Goal: Register for event/course

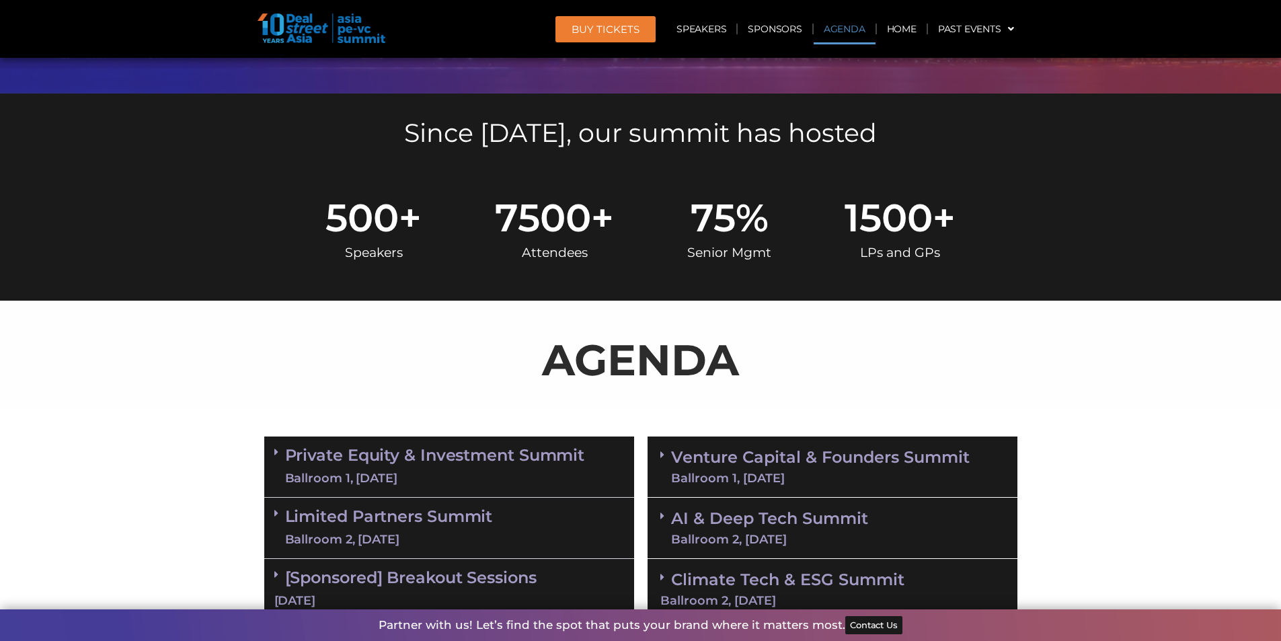
scroll to position [605, 0]
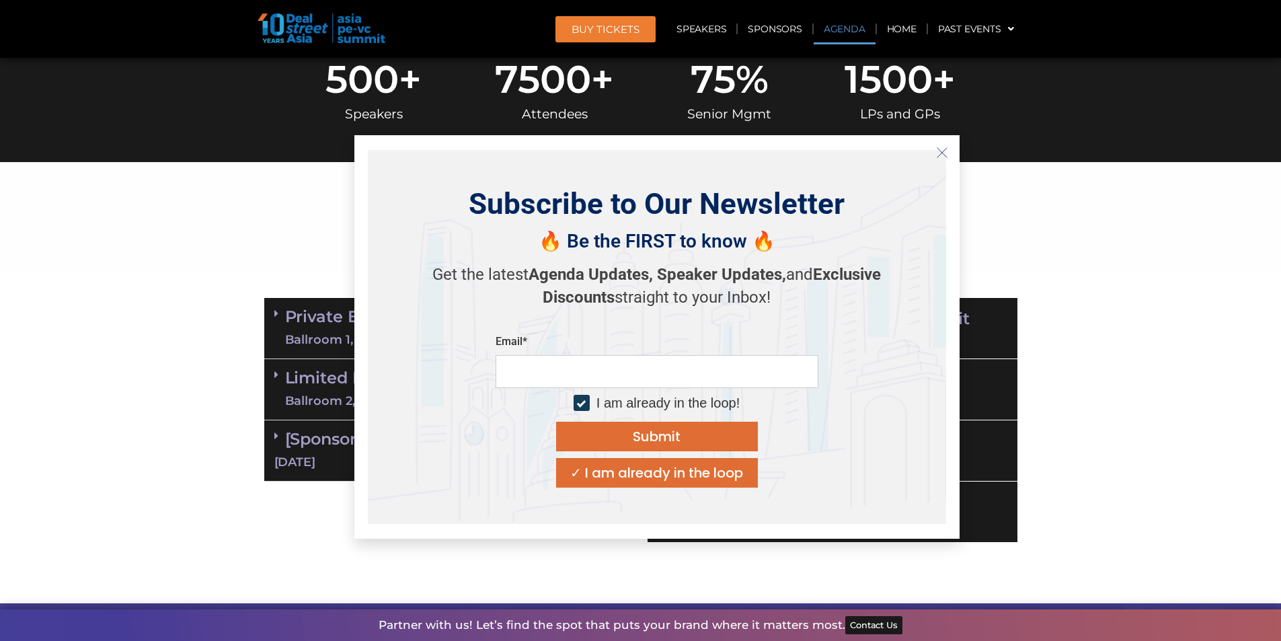
drag, startPoint x: 602, startPoint y: 208, endPoint x: 729, endPoint y: 214, distance: 127.2
click at [944, 154] on icon "Close" at bounding box center [942, 153] width 12 height 12
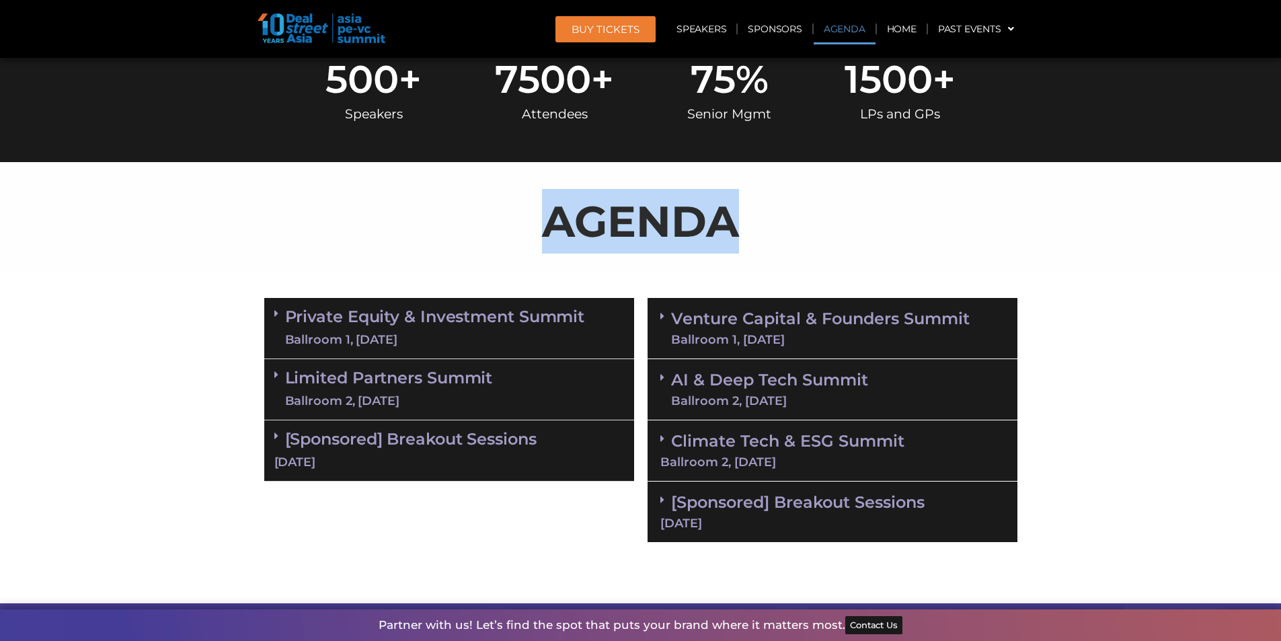
drag, startPoint x: 550, startPoint y: 216, endPoint x: 762, endPoint y: 217, distance: 212.4
click at [762, 217] on p "AGENDA" at bounding box center [640, 221] width 753 height 65
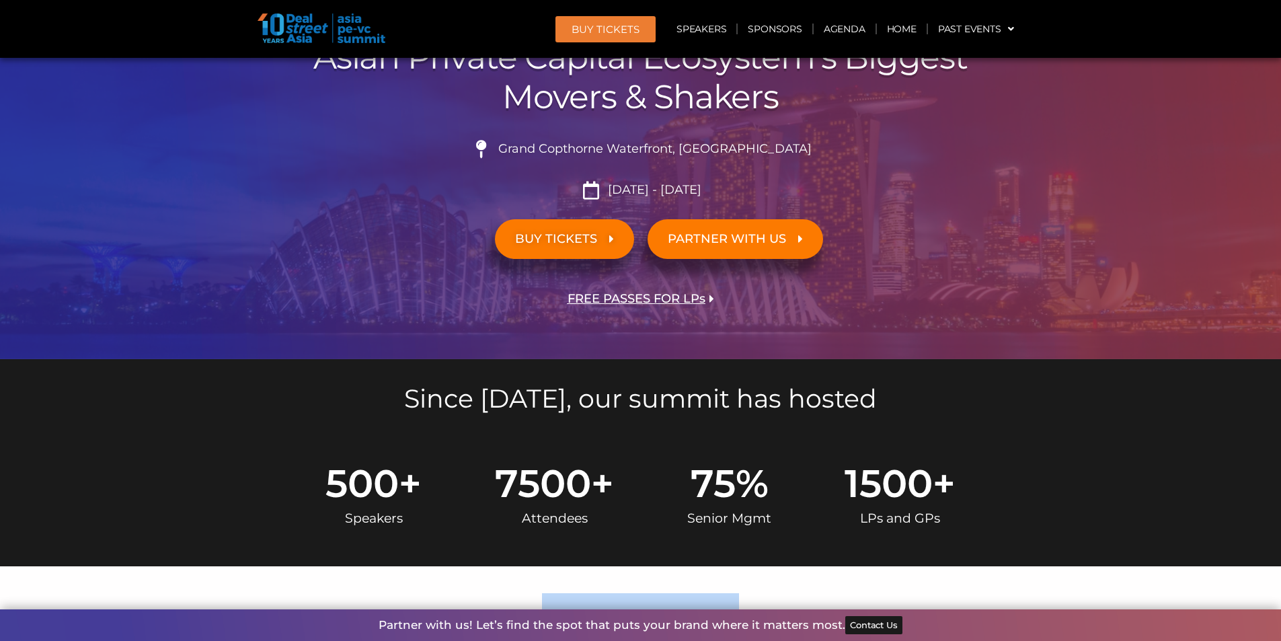
scroll to position [0, 0]
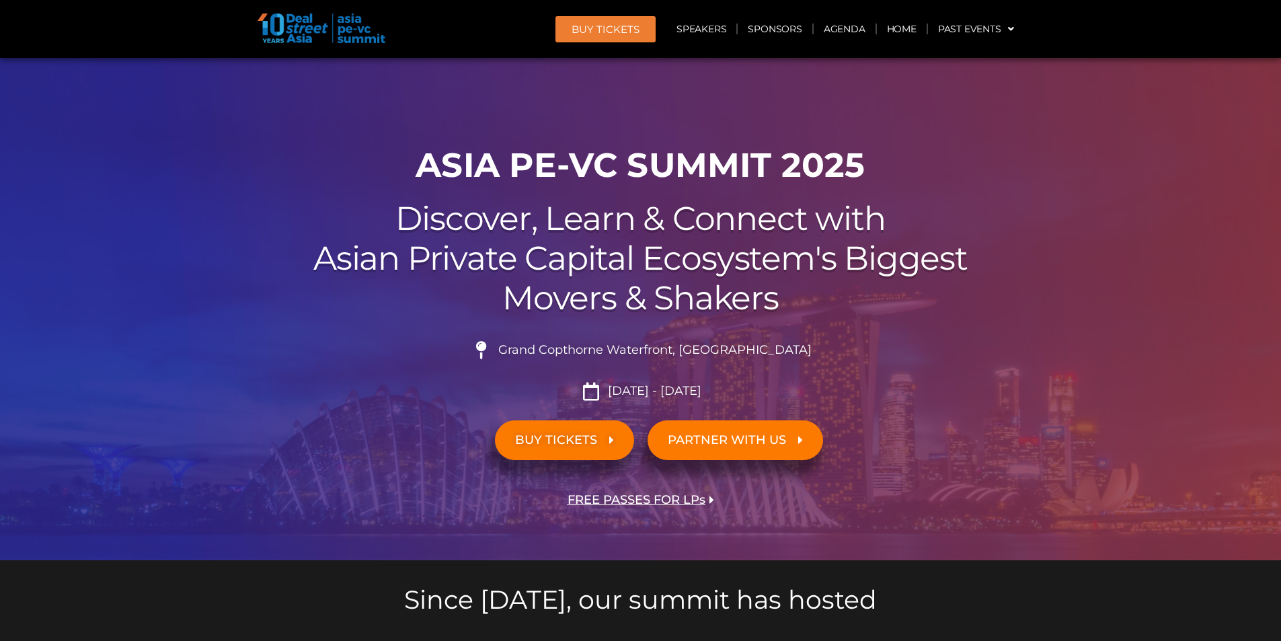
click at [604, 22] on link "BUY Tickets" at bounding box center [605, 29] width 100 height 26
drag, startPoint x: 670, startPoint y: 169, endPoint x: 711, endPoint y: 171, distance: 41.1
click at [711, 171] on h1 "ASIA PE-VC Summit 2025" at bounding box center [640, 165] width 753 height 40
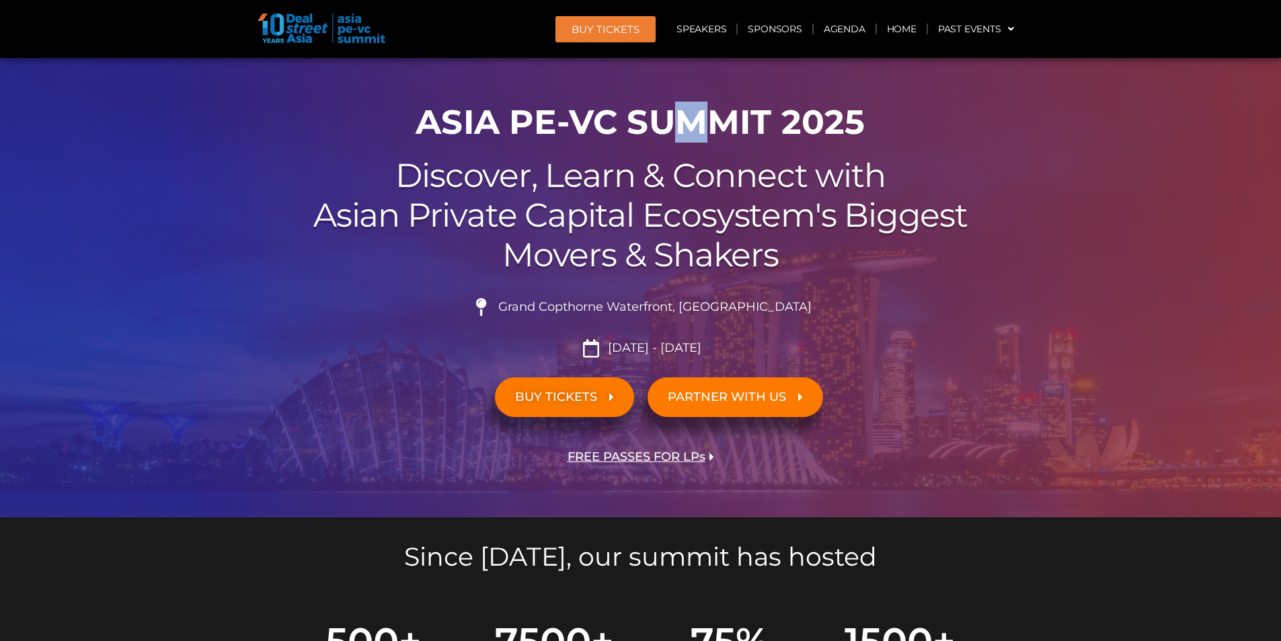
scroll to position [67, 0]
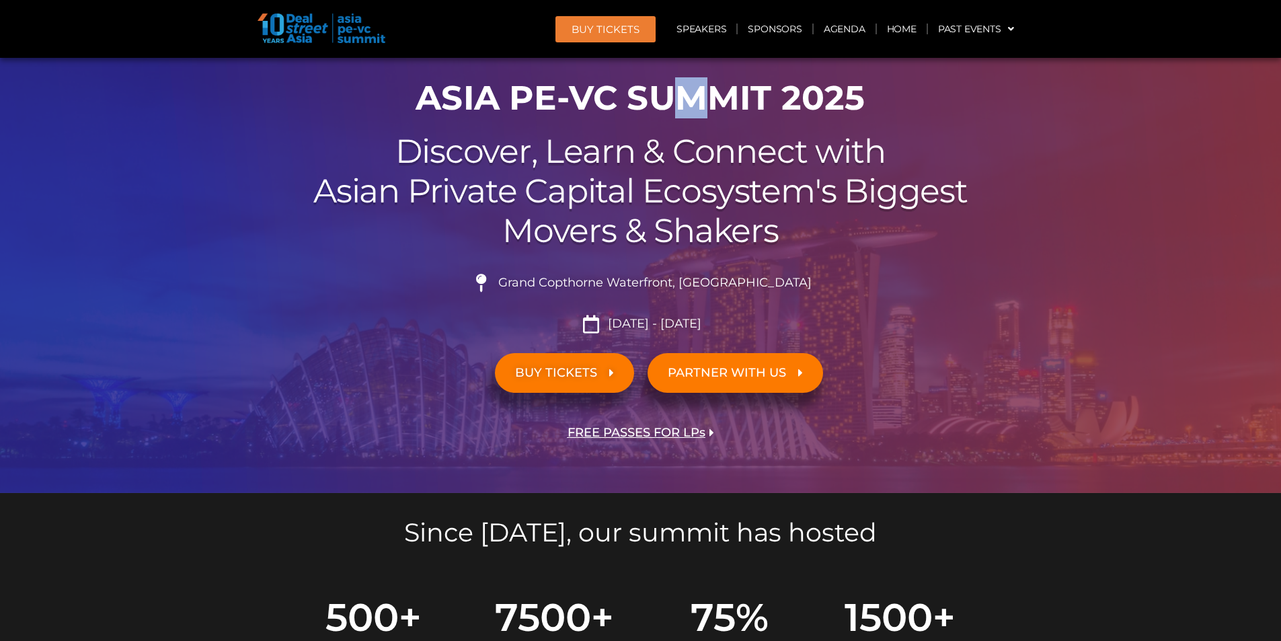
click at [559, 376] on span "BUY TICKETS" at bounding box center [556, 372] width 82 height 13
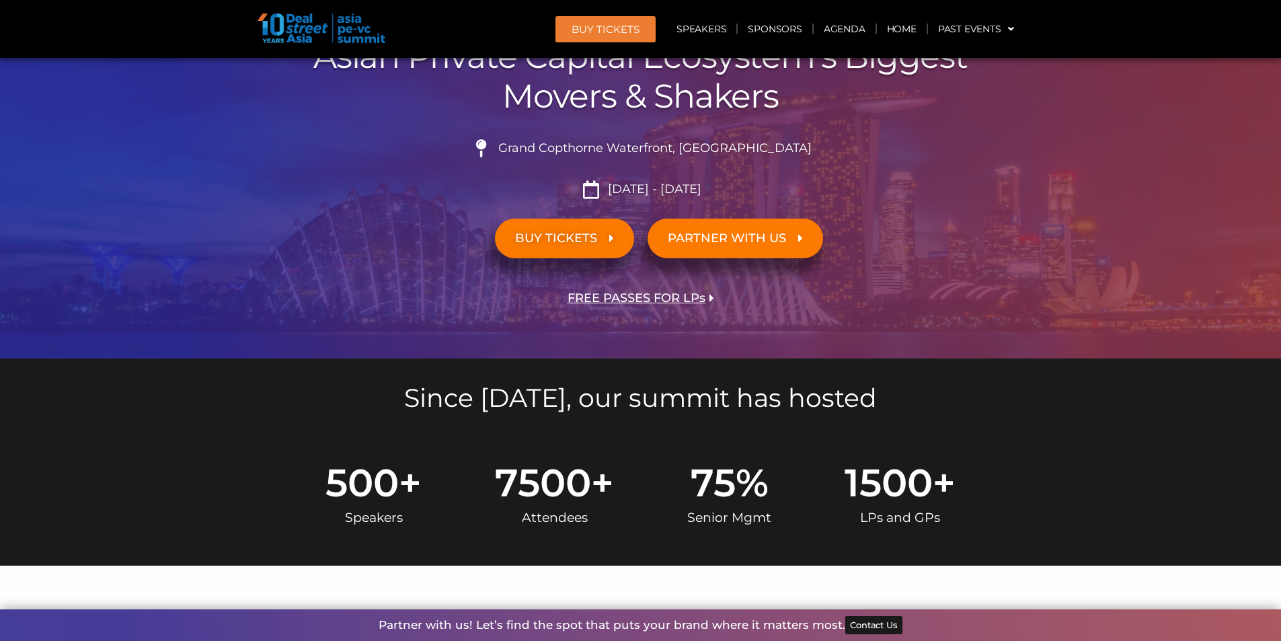
click at [650, 296] on span "FREE PASSES FOR LPs" at bounding box center [636, 298] width 138 height 13
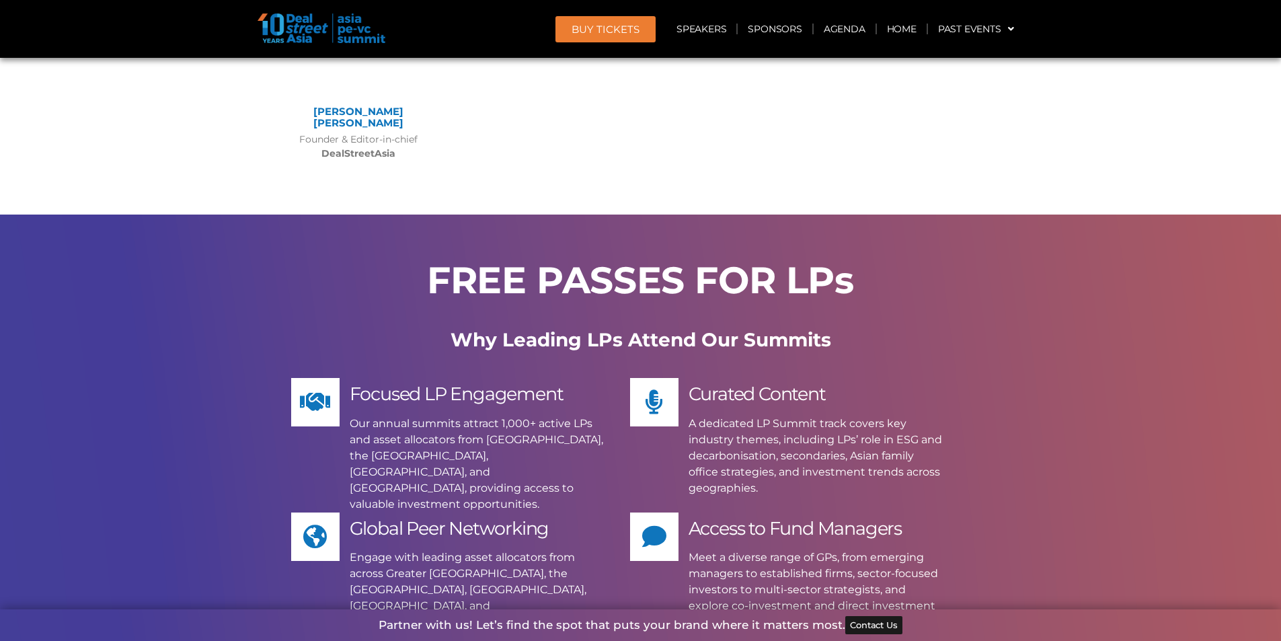
scroll to position [9410, 0]
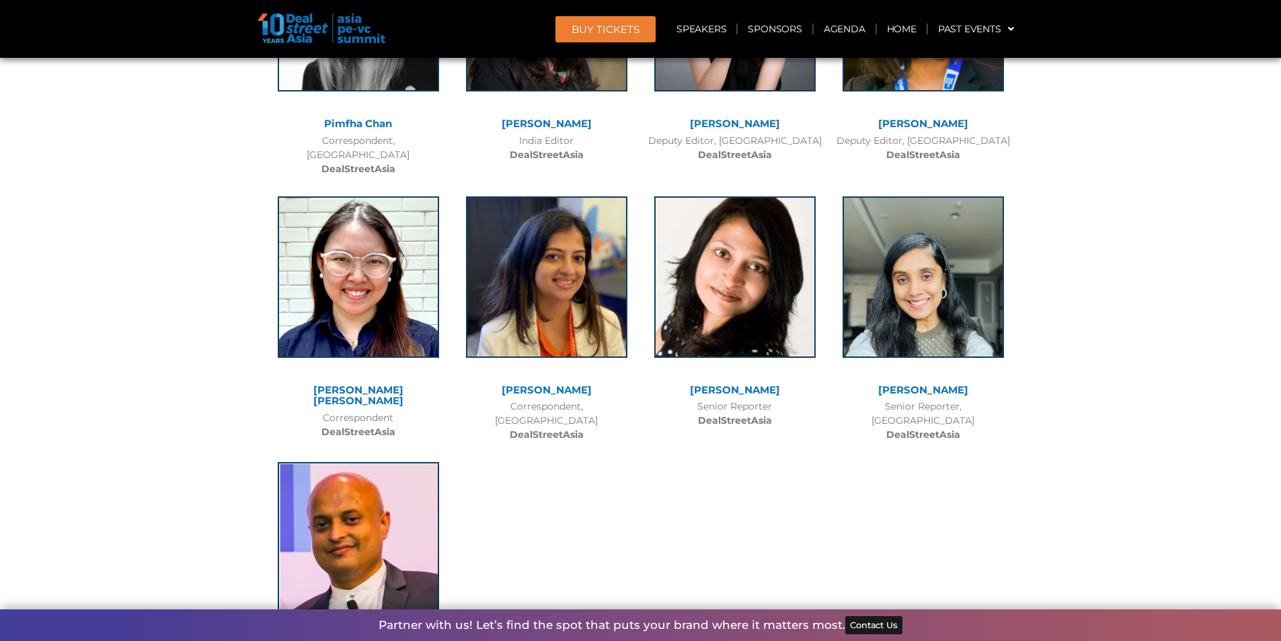
click at [620, 33] on span "BUY Tickets" at bounding box center [605, 29] width 68 height 10
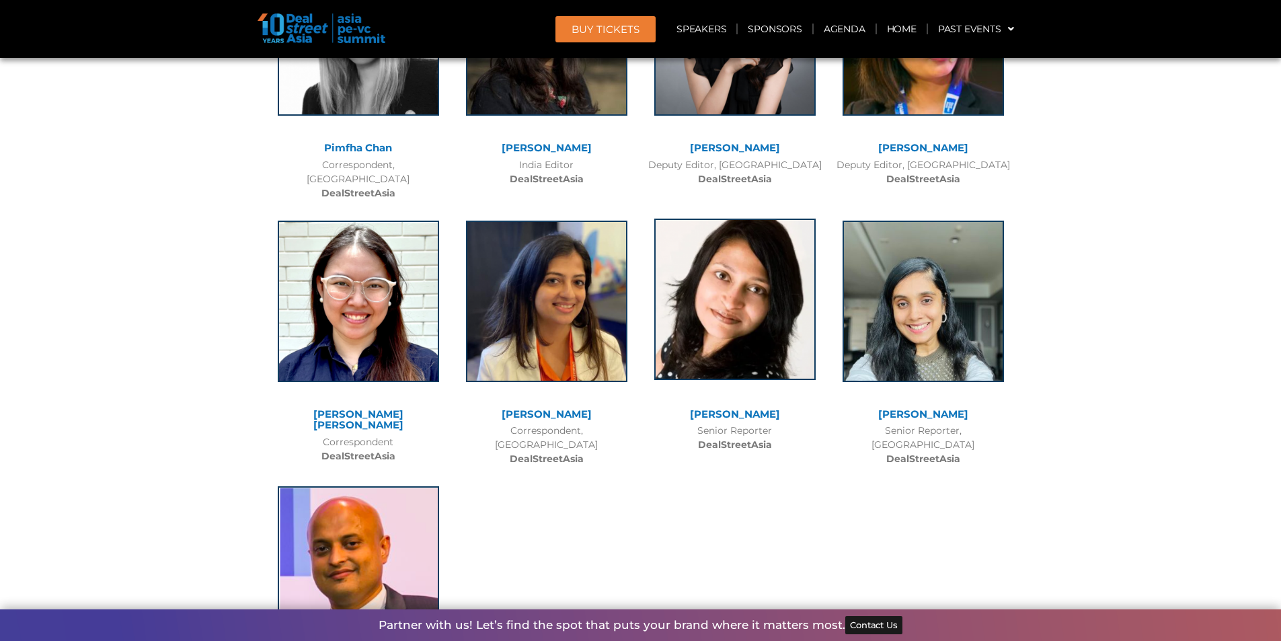
scroll to position [9343, 0]
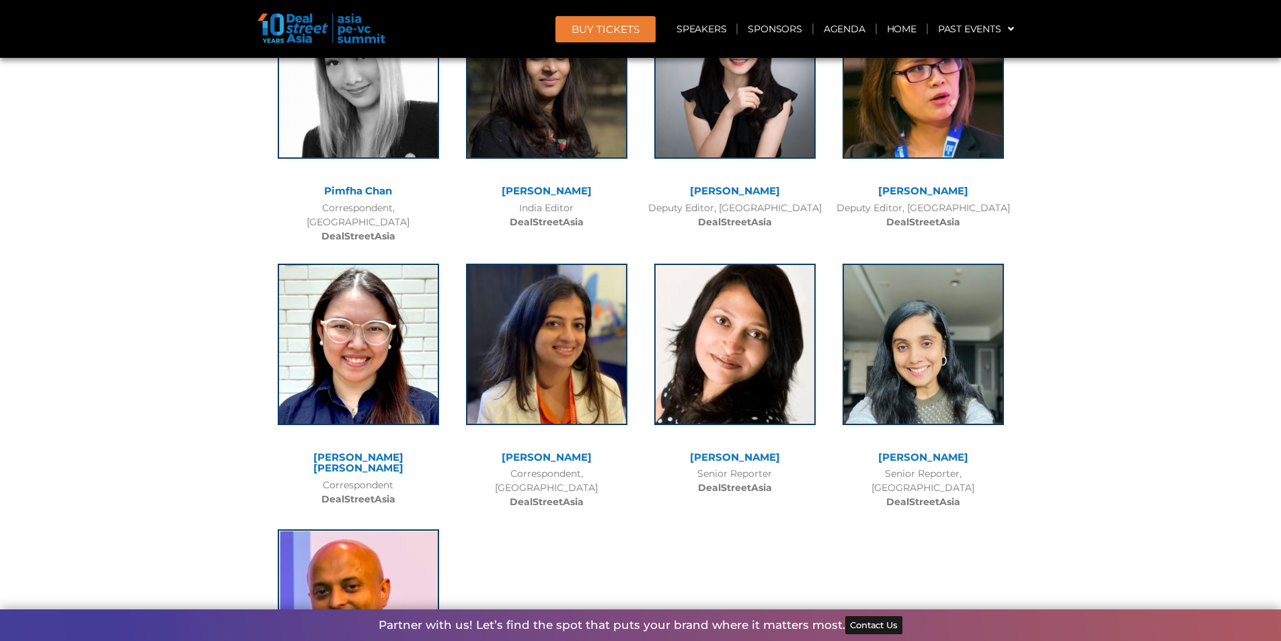
click at [610, 33] on span "BUY Tickets" at bounding box center [605, 29] width 68 height 10
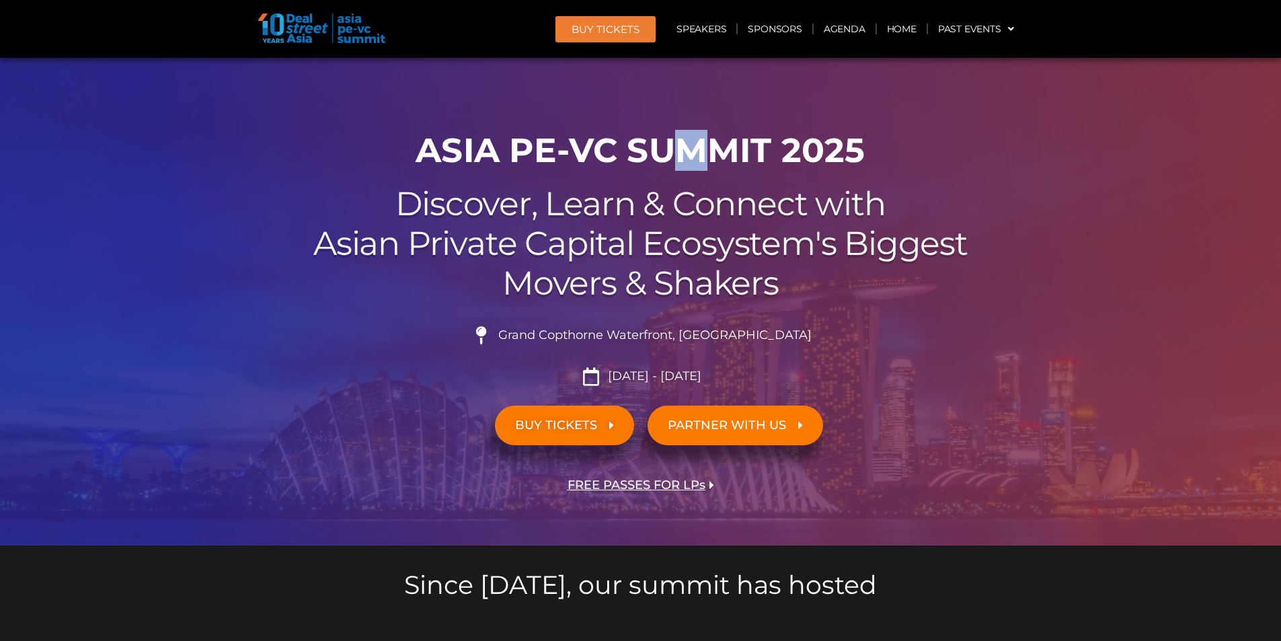
scroll to position [0, 0]
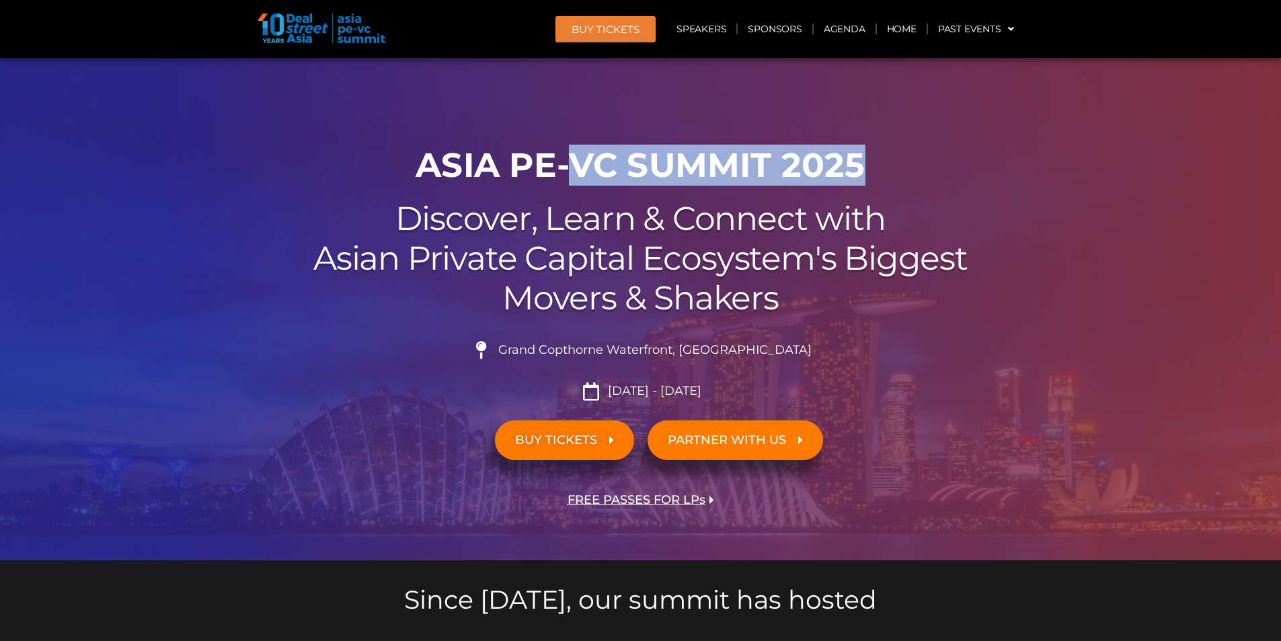
click at [885, 169] on h1 "ASIA PE-VC Summit 2025" at bounding box center [640, 165] width 753 height 40
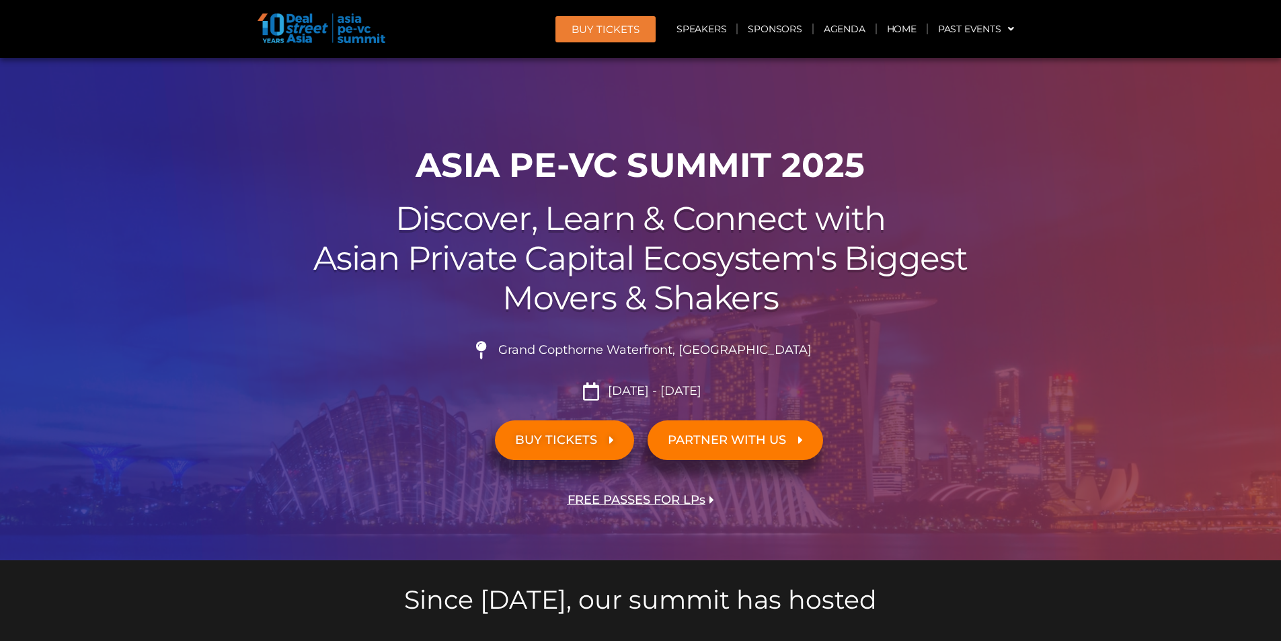
drag, startPoint x: 71, startPoint y: 188, endPoint x: 113, endPoint y: 175, distance: 44.4
click at [95, 180] on div at bounding box center [640, 309] width 1281 height 502
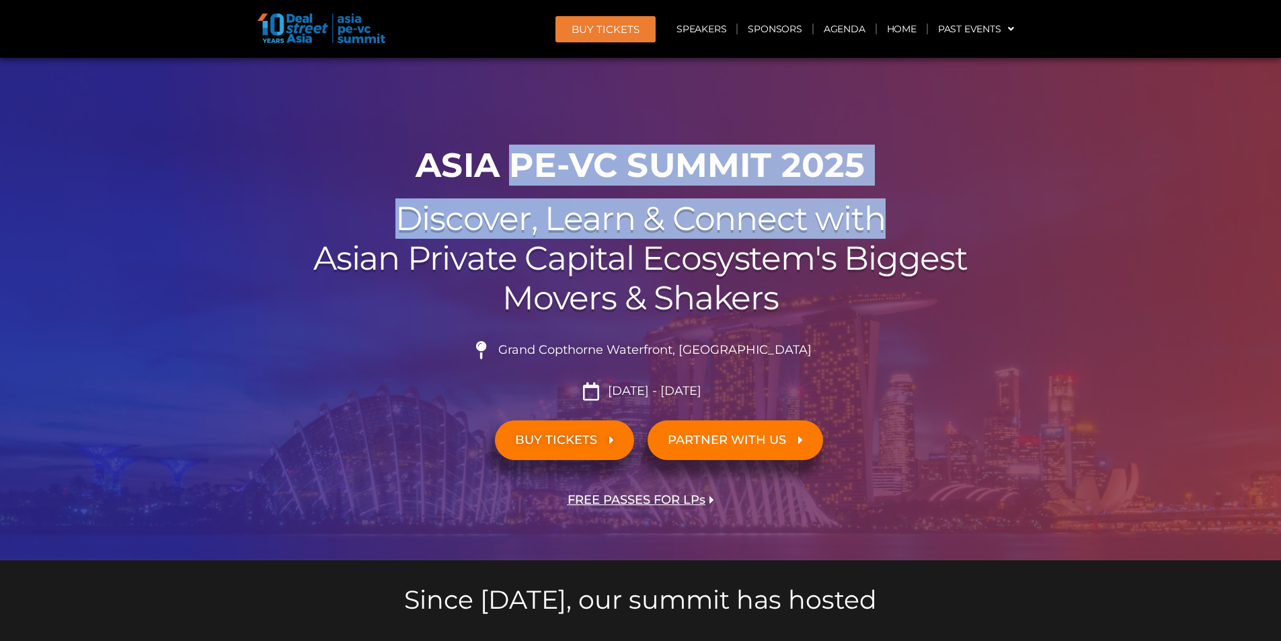
drag, startPoint x: 746, startPoint y: 189, endPoint x: 928, endPoint y: 193, distance: 182.2
click at [933, 193] on div "00 Days 00 Hours 00 Minutes 00 Seconds ASIA PE-VC Summit 2025 Discover, Learn &…" at bounding box center [640, 348] width 766 height 421
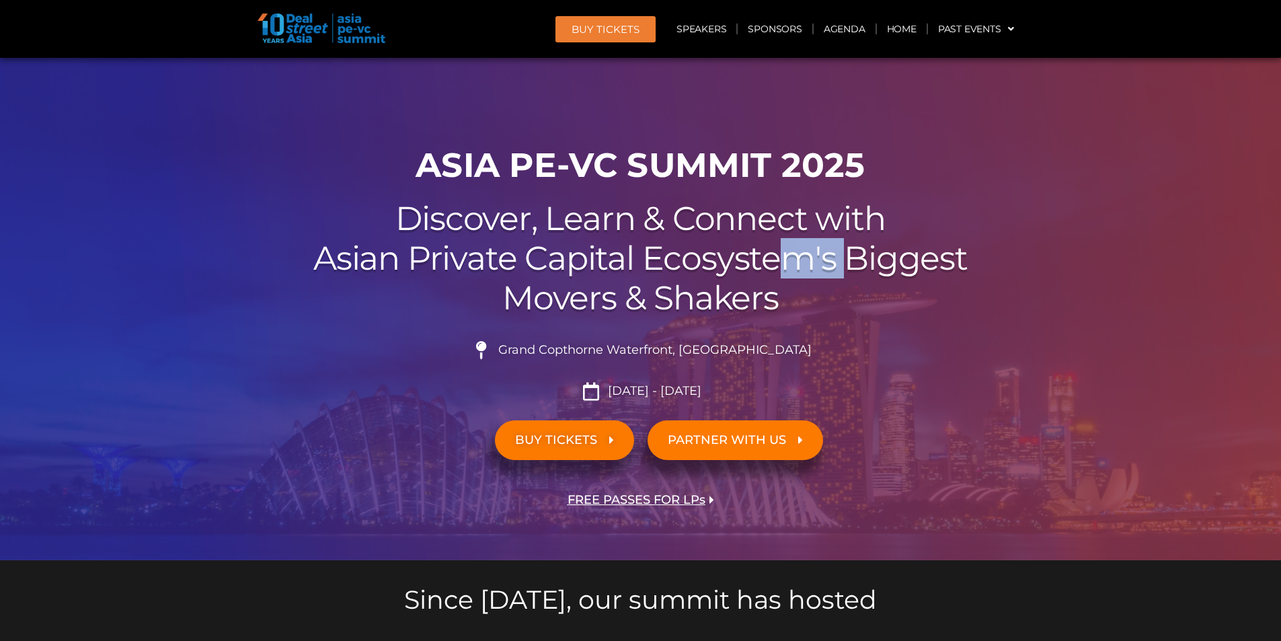
drag, startPoint x: 795, startPoint y: 256, endPoint x: 852, endPoint y: 264, distance: 58.4
click at [852, 264] on h2 "Discover, Learn & Connect with Asian Private Capital Ecosystem's Biggest Movers…" at bounding box center [640, 258] width 753 height 118
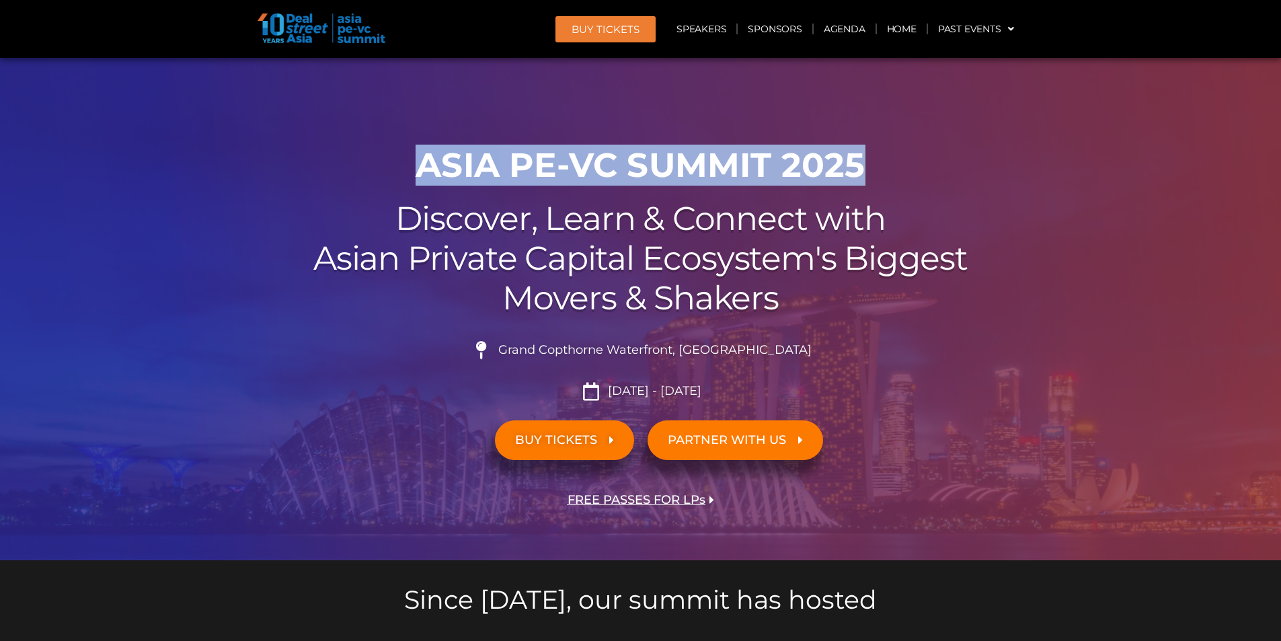
drag, startPoint x: 421, startPoint y: 167, endPoint x: 890, endPoint y: 175, distance: 469.3
click at [890, 175] on h1 "ASIA PE-VC Summit 2025" at bounding box center [640, 165] width 753 height 40
click at [769, 154] on h1 "ASIA PE-VC Summit 2025" at bounding box center [640, 165] width 753 height 40
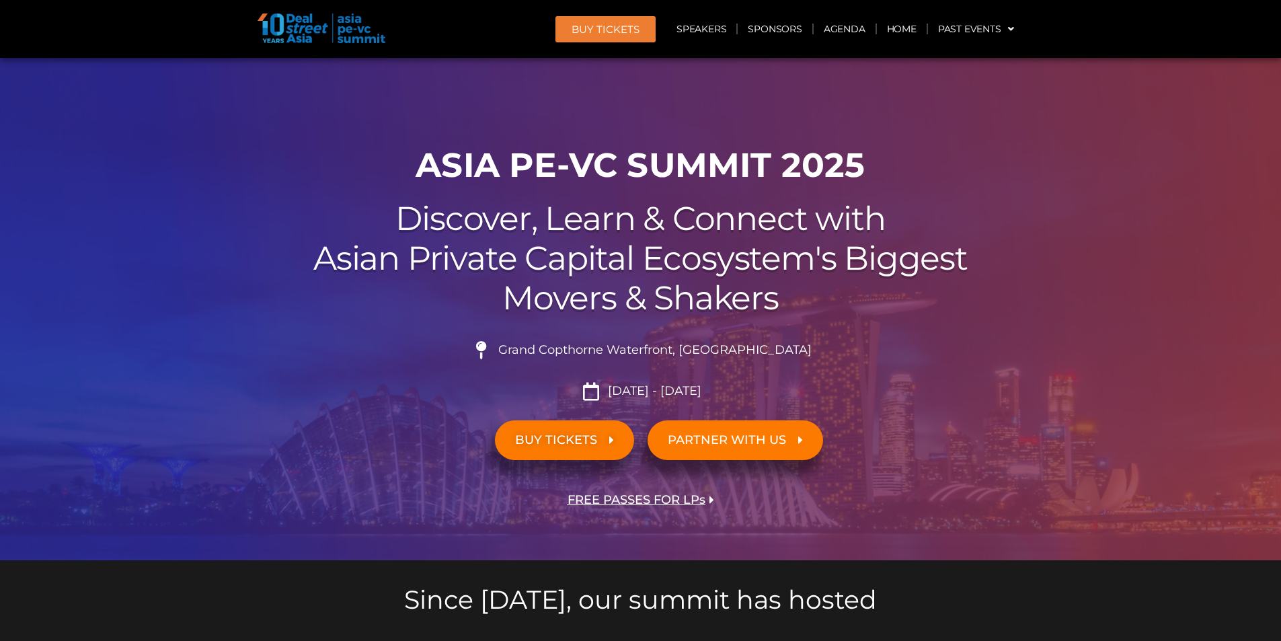
click at [865, 162] on h1 "ASIA PE-VC Summit 2025" at bounding box center [640, 165] width 753 height 40
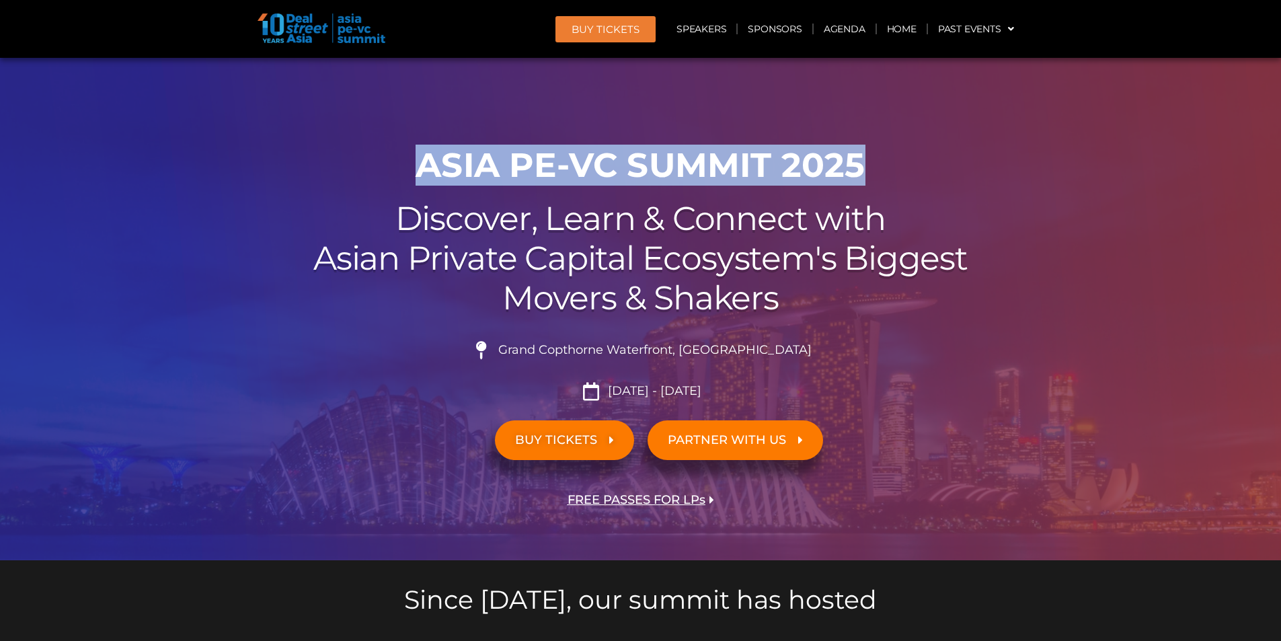
drag, startPoint x: 862, startPoint y: 162, endPoint x: 420, endPoint y: 161, distance: 441.6
click at [420, 161] on h1 "ASIA PE-VC Summit 2025" at bounding box center [640, 165] width 753 height 40
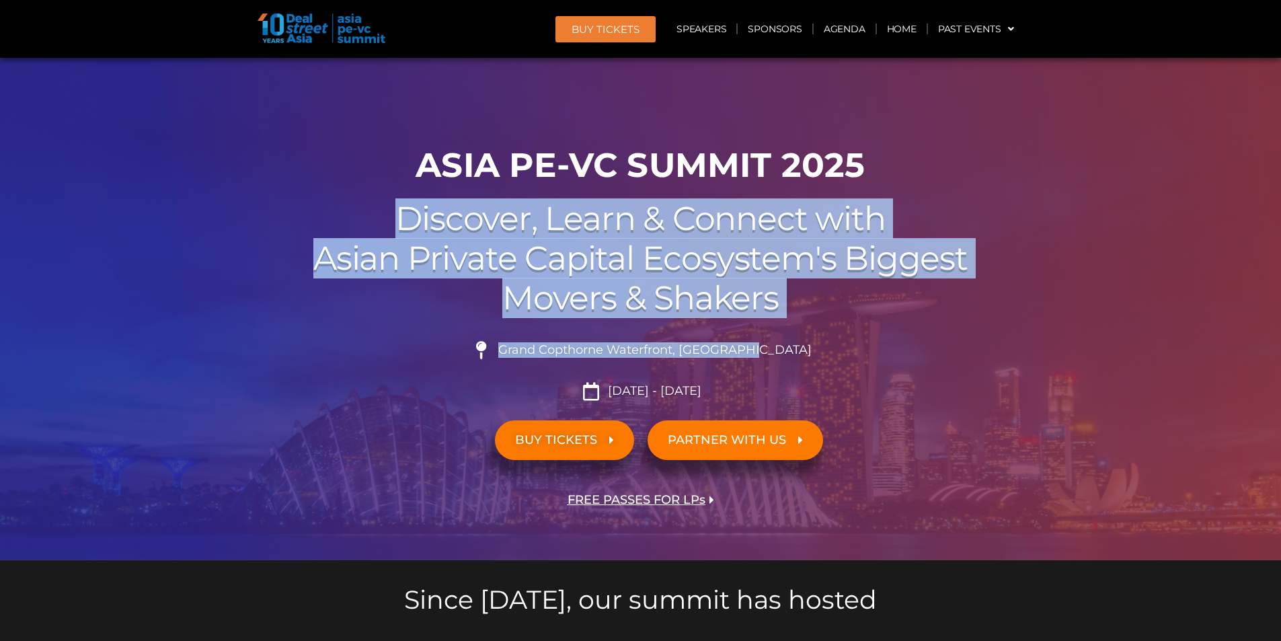
drag, startPoint x: 405, startPoint y: 216, endPoint x: 786, endPoint y: 352, distance: 404.0
click at [786, 352] on div "00 Days 00 Hours 00 Minutes 00 Seconds ASIA PE-VC Summit 2025 Discover, Learn &…" at bounding box center [640, 348] width 766 height 421
copy div "Discover, Learn & Connect with Asian Private Capital Ecosystem's Biggest Movers…"
click at [698, 223] on h2 "Discover, Learn & Connect with Asian Private Capital Ecosystem's Biggest Movers…" at bounding box center [640, 258] width 753 height 118
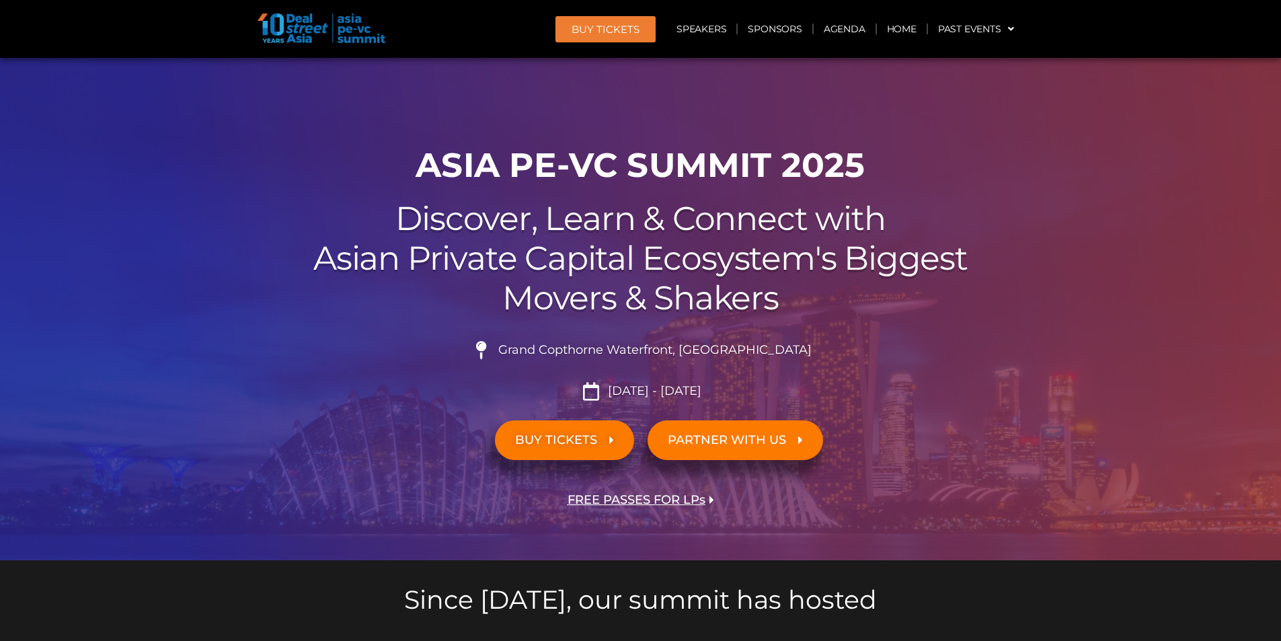
click at [585, 391] on icon at bounding box center [590, 391] width 23 height 18
drag, startPoint x: 598, startPoint y: 270, endPoint x: 650, endPoint y: 272, distance: 52.5
click at [650, 272] on h2 "Discover, Learn & Connect with Asian Private Capital Ecosystem's Biggest Movers…" at bounding box center [640, 258] width 753 height 118
click at [575, 447] on link "BUY TICKETS" at bounding box center [564, 440] width 139 height 40
click at [611, 499] on span "FREE PASSES FOR LPs" at bounding box center [636, 499] width 138 height 13
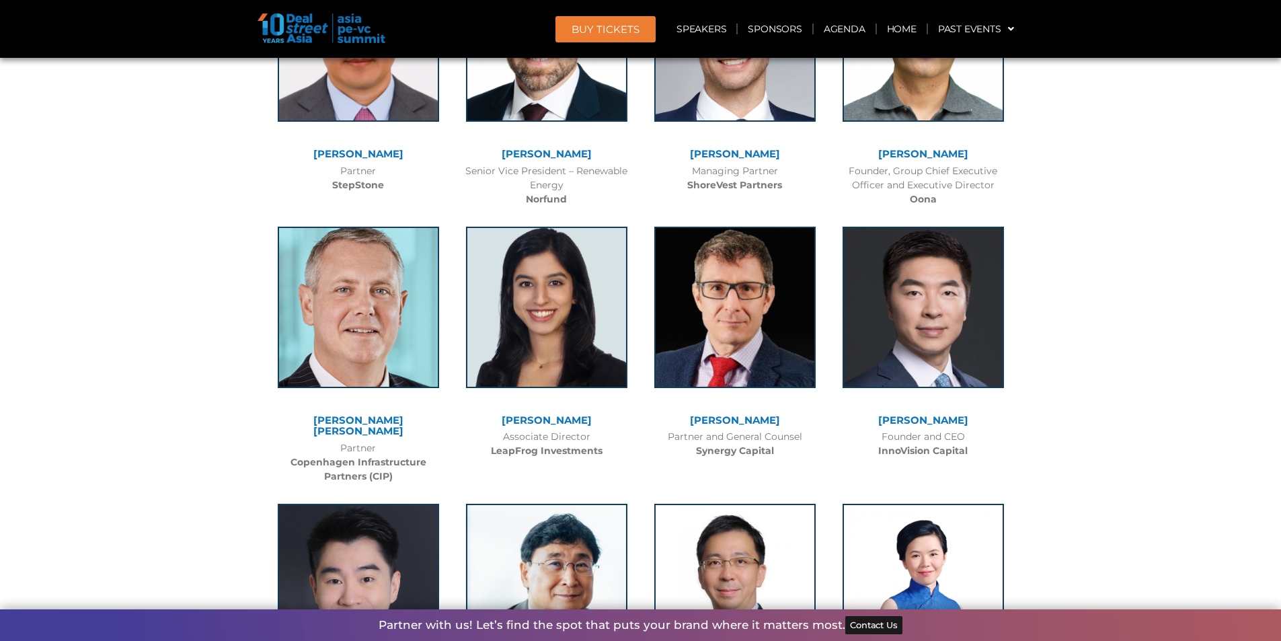
scroll to position [11007, 0]
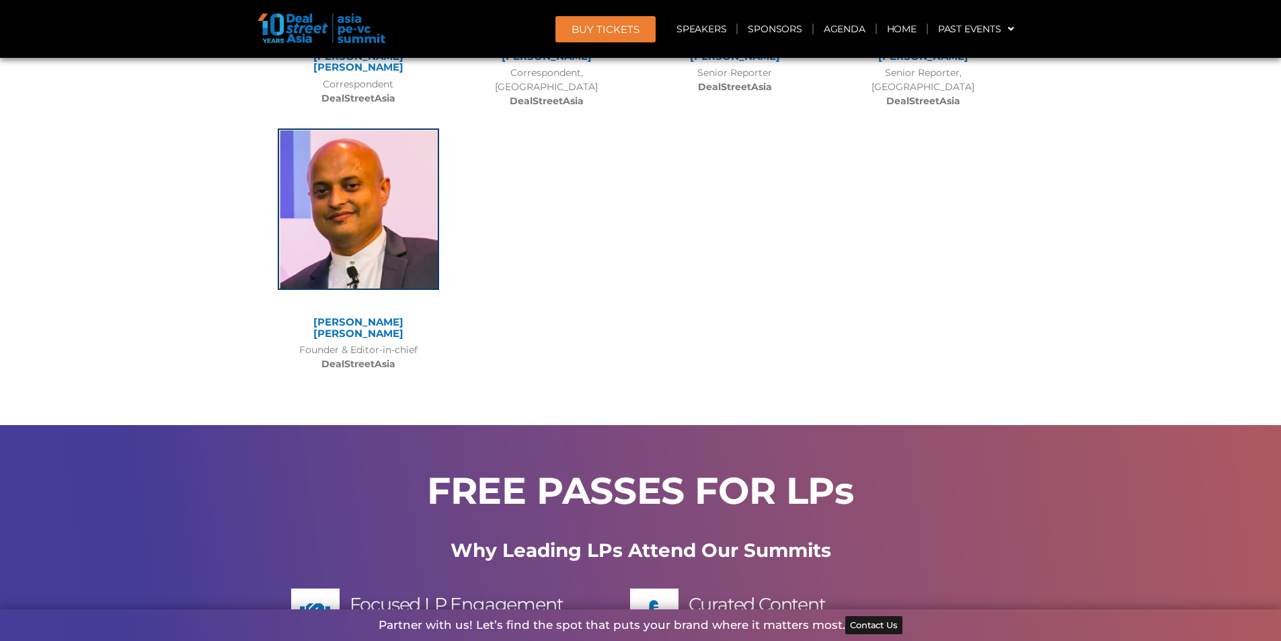
scroll to position [10738, 0]
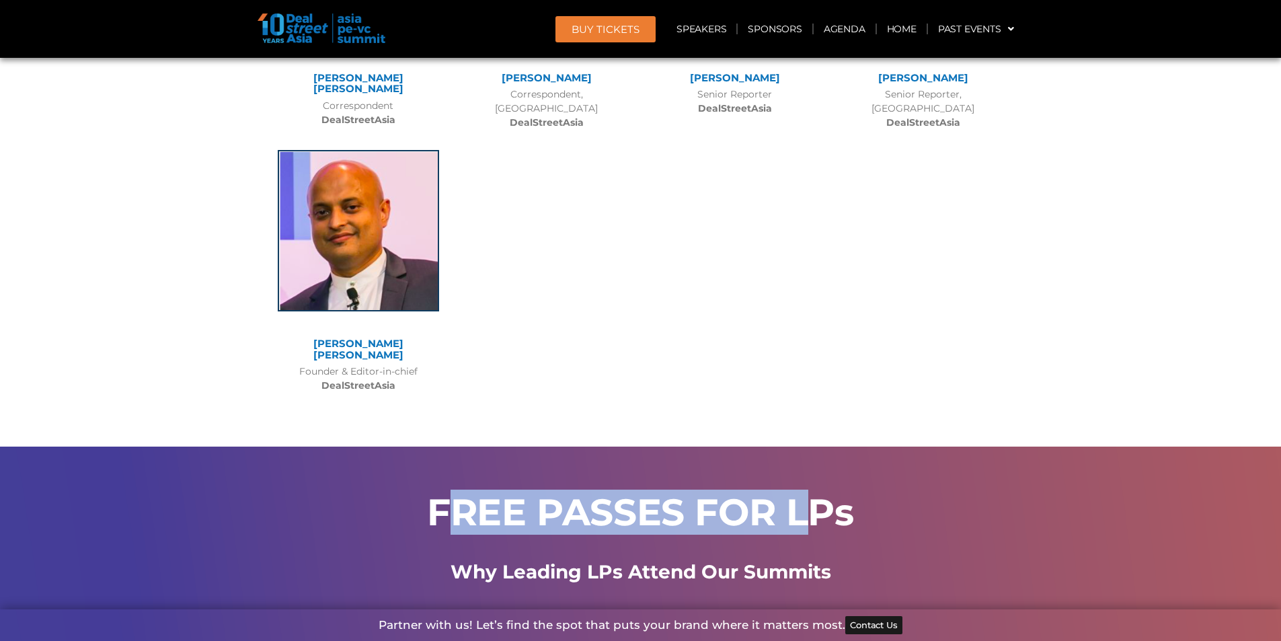
drag, startPoint x: 443, startPoint y: 352, endPoint x: 778, endPoint y: 354, distance: 335.4
click at [819, 493] on h2 "FREE PASSES FOR LPs" at bounding box center [640, 511] width 739 height 37
click at [742, 493] on h2 "FREE PASSES FOR LPs" at bounding box center [640, 511] width 739 height 37
drag, startPoint x: 442, startPoint y: 354, endPoint x: 879, endPoint y: 372, distance: 436.6
click at [879, 487] on div "FREE PASSES FOR LPs" at bounding box center [640, 522] width 753 height 71
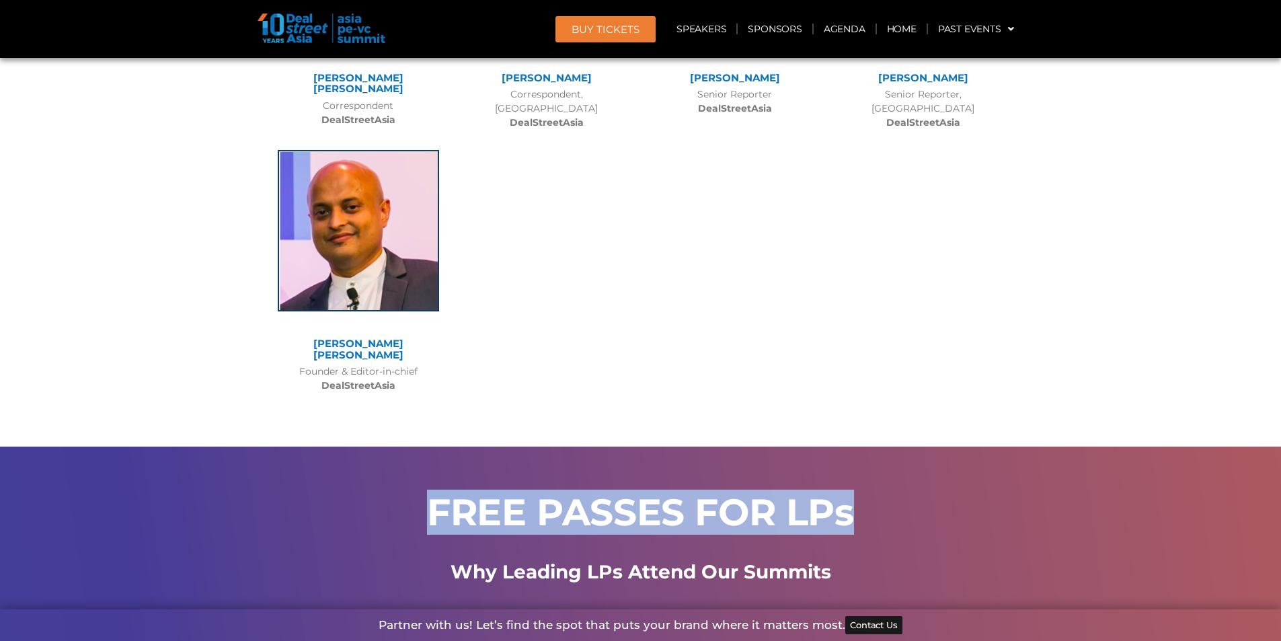
click at [692, 493] on h2 "FREE PASSES FOR LPs" at bounding box center [640, 511] width 739 height 37
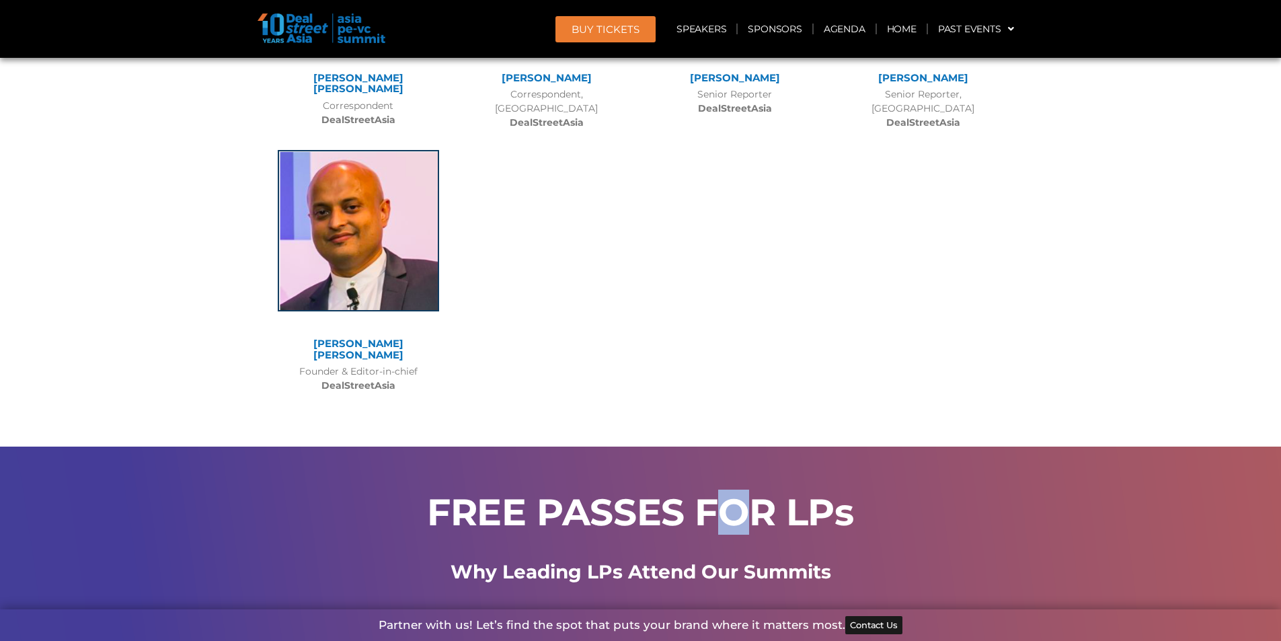
drag, startPoint x: 716, startPoint y: 349, endPoint x: 743, endPoint y: 360, distance: 29.6
click at [743, 493] on h2 "FREE PASSES FOR LPs" at bounding box center [640, 511] width 739 height 37
drag, startPoint x: 705, startPoint y: 349, endPoint x: 771, endPoint y: 356, distance: 66.2
click at [771, 493] on h2 "FREE PASSES FOR LPs" at bounding box center [640, 511] width 739 height 37
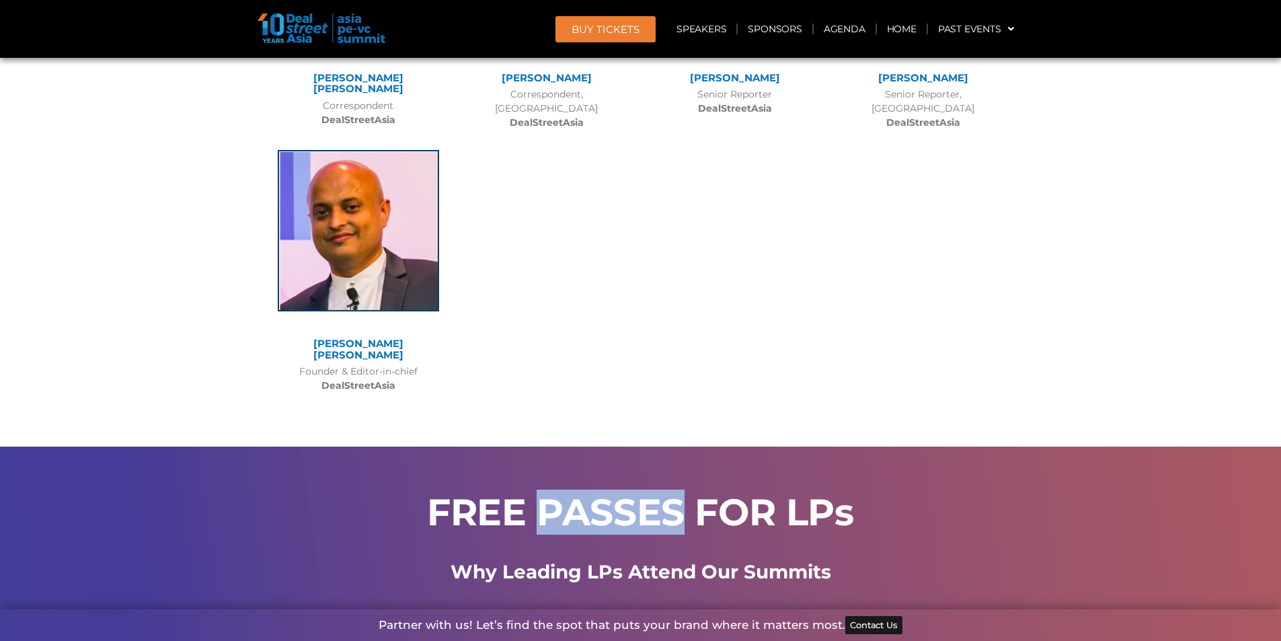
drag, startPoint x: 543, startPoint y: 344, endPoint x: 688, endPoint y: 348, distance: 144.6
click at [688, 493] on h2 "FREE PASSES FOR LPs" at bounding box center [640, 511] width 739 height 37
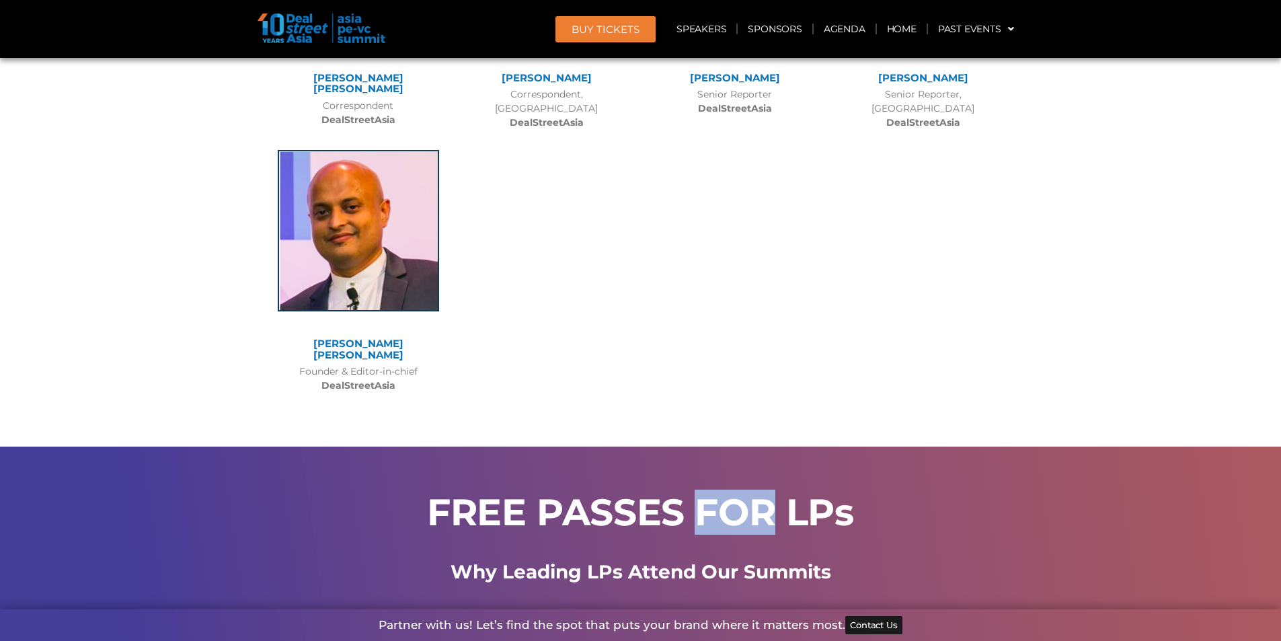
drag, startPoint x: 704, startPoint y: 349, endPoint x: 772, endPoint y: 350, distance: 68.6
click at [772, 493] on h2 "FREE PASSES FOR LPs" at bounding box center [640, 511] width 739 height 37
drag, startPoint x: 797, startPoint y: 345, endPoint x: 850, endPoint y: 340, distance: 54.0
click at [850, 493] on h2 "FREE PASSES FOR LPs" at bounding box center [640, 511] width 739 height 37
click at [594, 493] on h2 "FREE PASSES FOR LPs" at bounding box center [640, 511] width 739 height 37
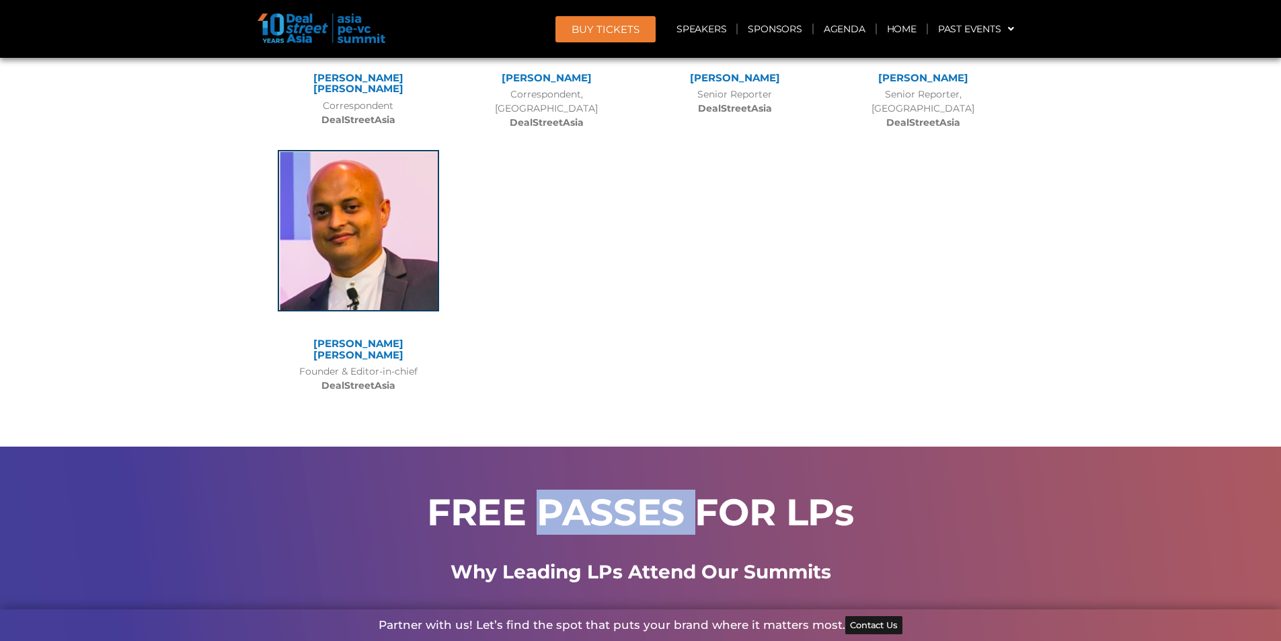
click at [594, 493] on h2 "FREE PASSES FOR LPs" at bounding box center [640, 511] width 739 height 37
click at [761, 493] on h2 "FREE PASSES FOR LPs" at bounding box center [640, 511] width 739 height 37
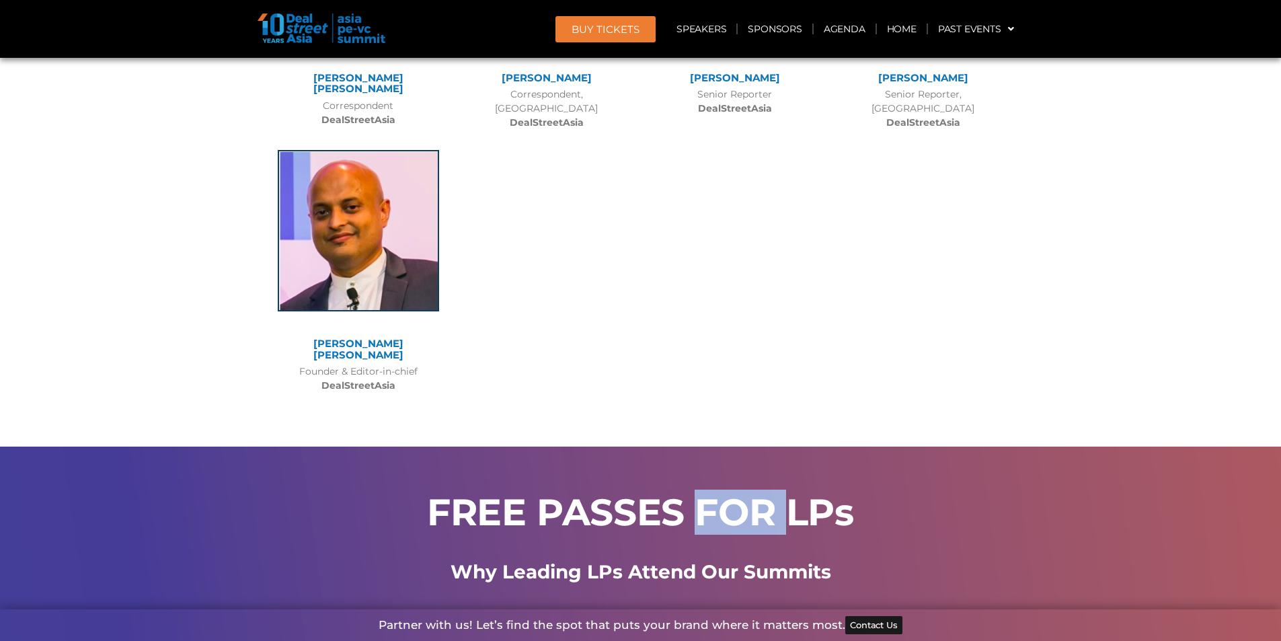
click at [761, 493] on h2 "FREE PASSES FOR LPs" at bounding box center [640, 511] width 739 height 37
click at [797, 493] on h2 "FREE PASSES FOR LPs" at bounding box center [640, 511] width 739 height 37
click at [790, 493] on h2 "FREE PASSES FOR LPs" at bounding box center [640, 511] width 739 height 37
drag, startPoint x: 703, startPoint y: 350, endPoint x: 772, endPoint y: 351, distance: 69.2
click at [772, 493] on h2 "FREE PASSES FOR LPs" at bounding box center [640, 511] width 739 height 37
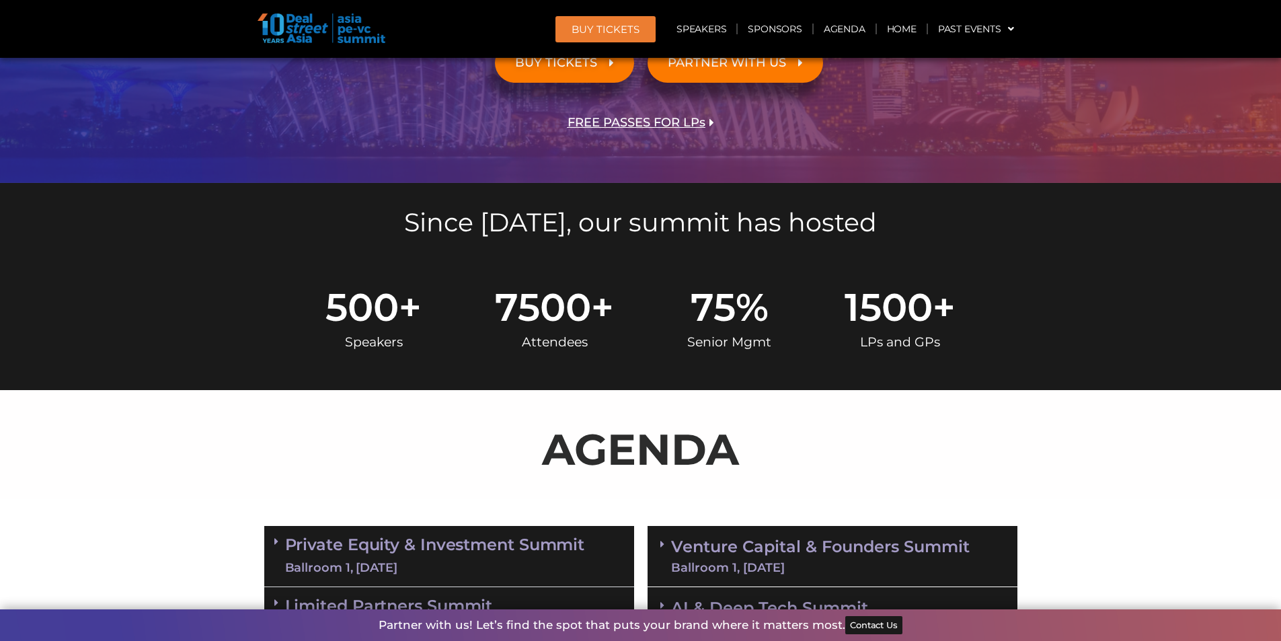
scroll to position [252, 0]
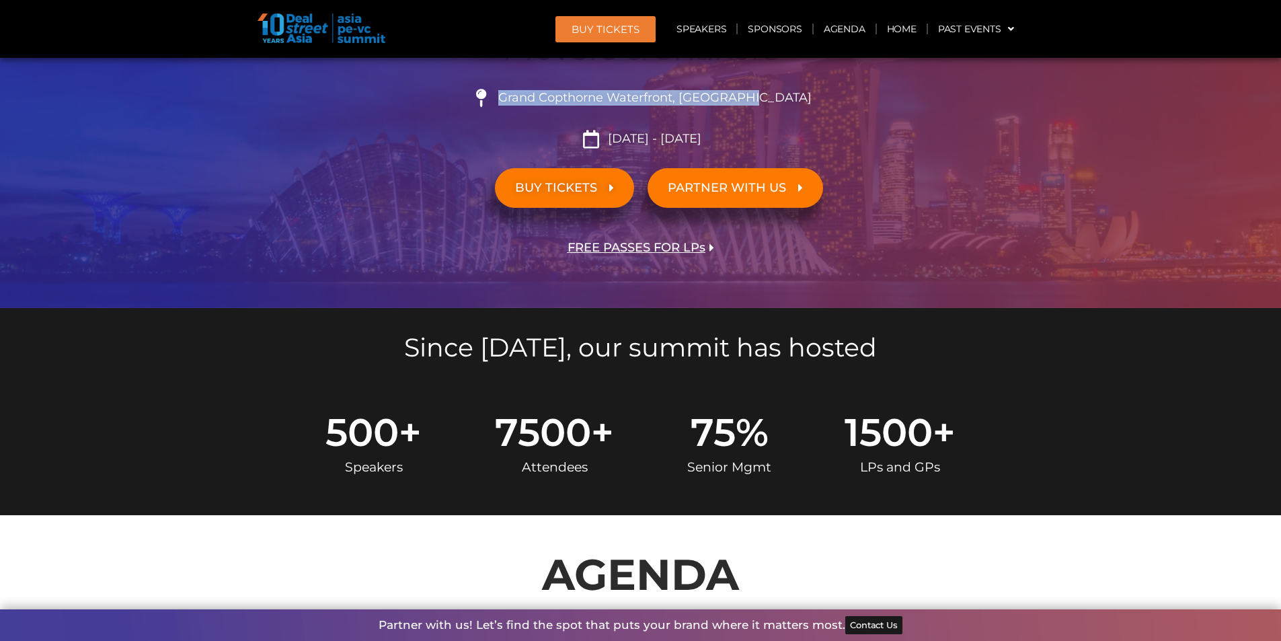
drag, startPoint x: 537, startPoint y: 95, endPoint x: 799, endPoint y: 88, distance: 261.6
click at [799, 88] on div "Grand Copthorne Waterfront, Singapore​ Sept 10 - 11, 2025" at bounding box center [640, 113] width 753 height 69
click at [597, 102] on span "Grand Copthorne Waterfront, [GEOGRAPHIC_DATA]​" at bounding box center [653, 98] width 317 height 15
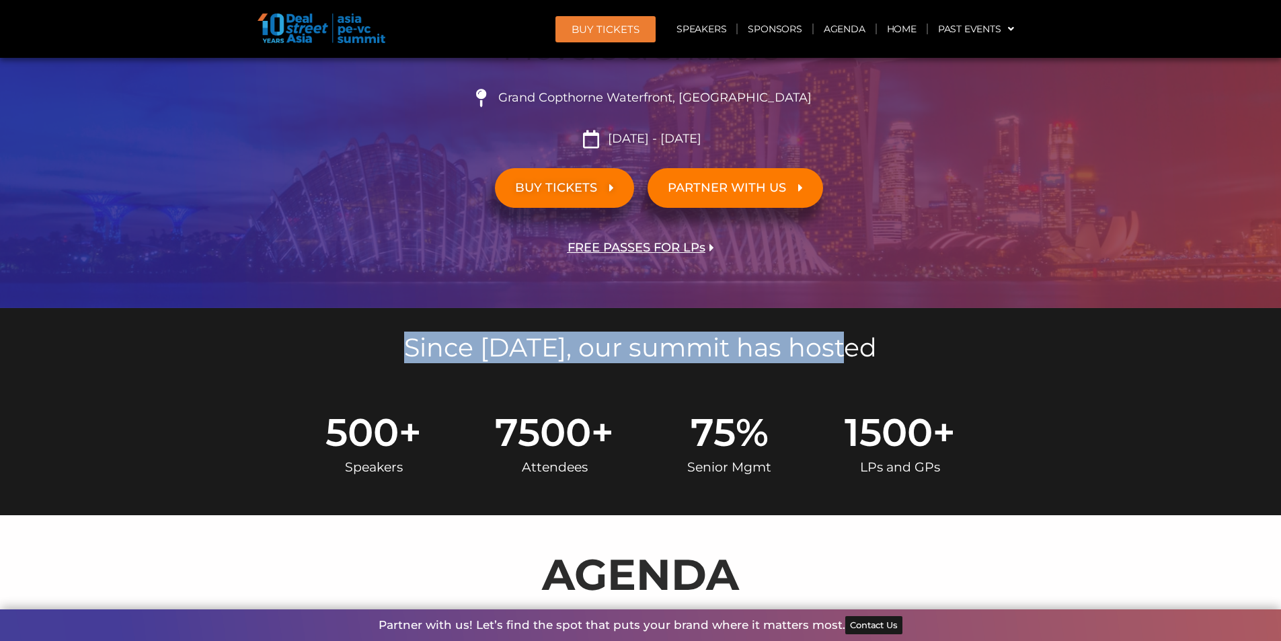
drag, startPoint x: 421, startPoint y: 346, endPoint x: 861, endPoint y: 363, distance: 440.6
click at [861, 363] on div "Since [DATE], our summit has hosted" at bounding box center [640, 344] width 766 height 73
click at [641, 356] on h5 "Since [DATE], our summit has hosted" at bounding box center [640, 348] width 753 height 26
drag, startPoint x: 422, startPoint y: 344, endPoint x: 873, endPoint y: 344, distance: 450.4
click at [875, 348] on h5 "Since [DATE], our summit has hosted" at bounding box center [640, 348] width 753 height 26
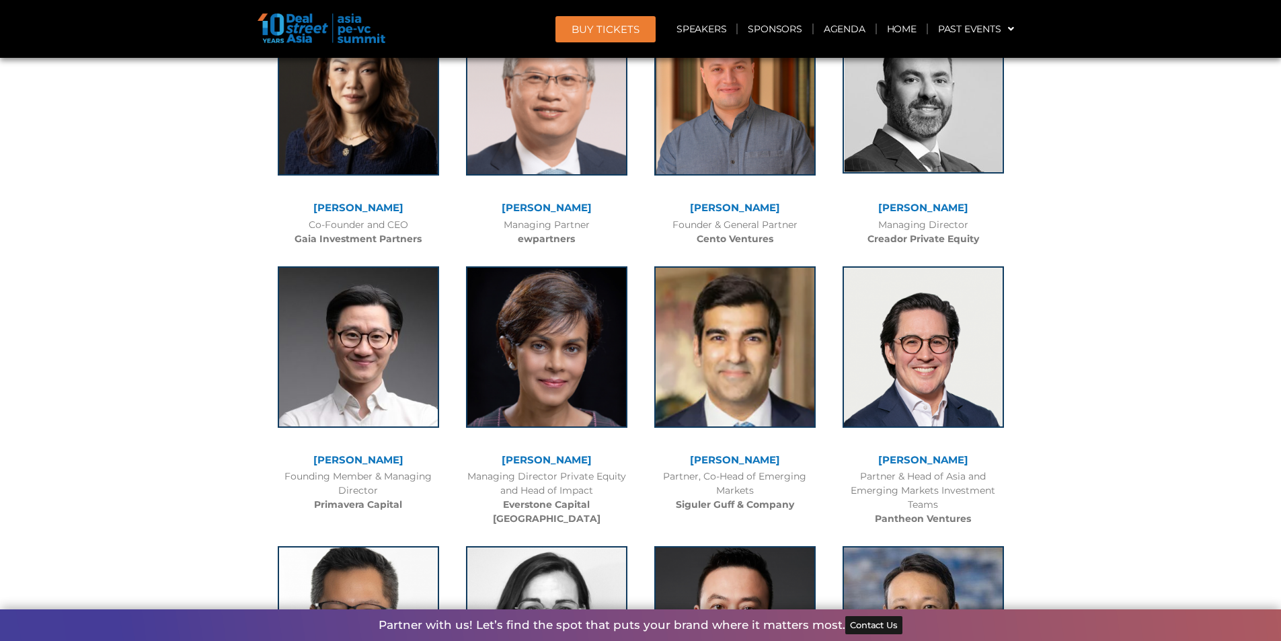
scroll to position [3748, 0]
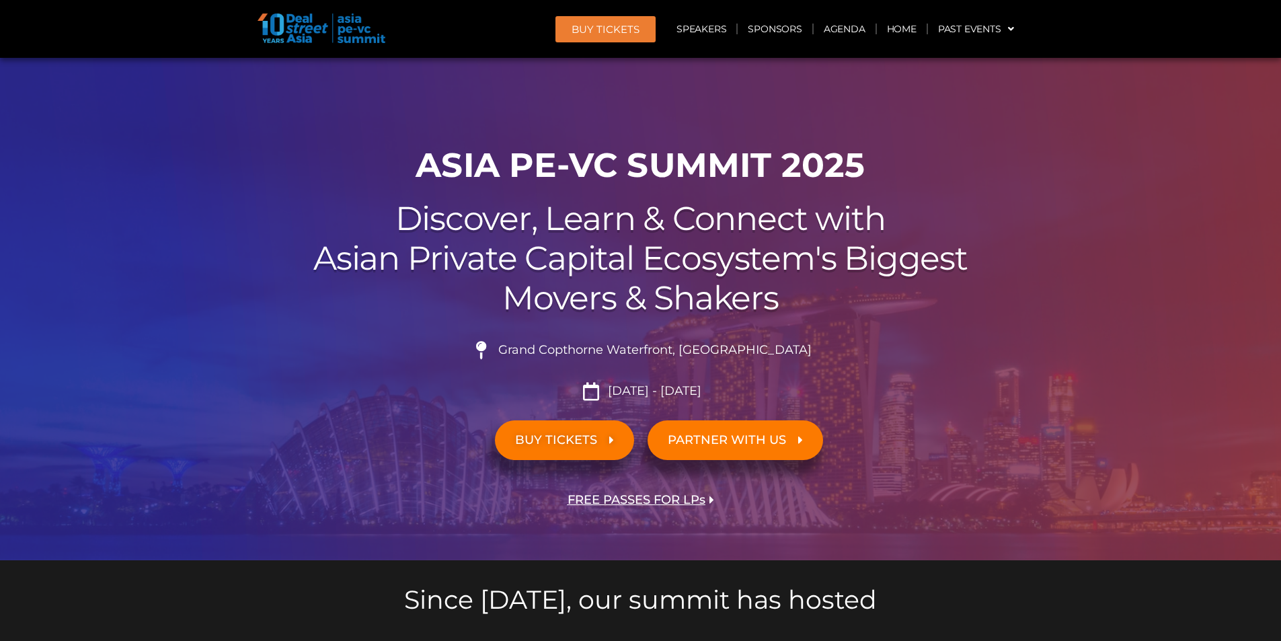
click at [573, 428] on link "BUY TICKETS" at bounding box center [564, 440] width 139 height 40
click at [583, 442] on span "BUY TICKETS" at bounding box center [556, 440] width 82 height 13
click at [711, 430] on link "PARTNER WITH US" at bounding box center [734, 440] width 175 height 40
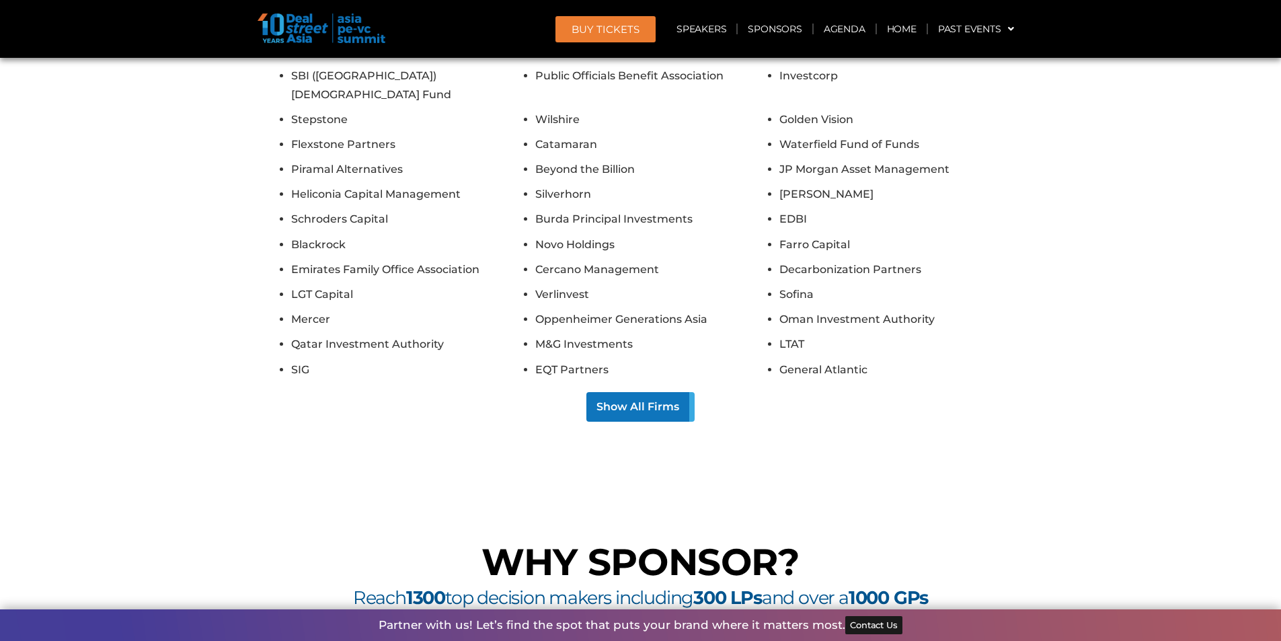
scroll to position [10187, 0]
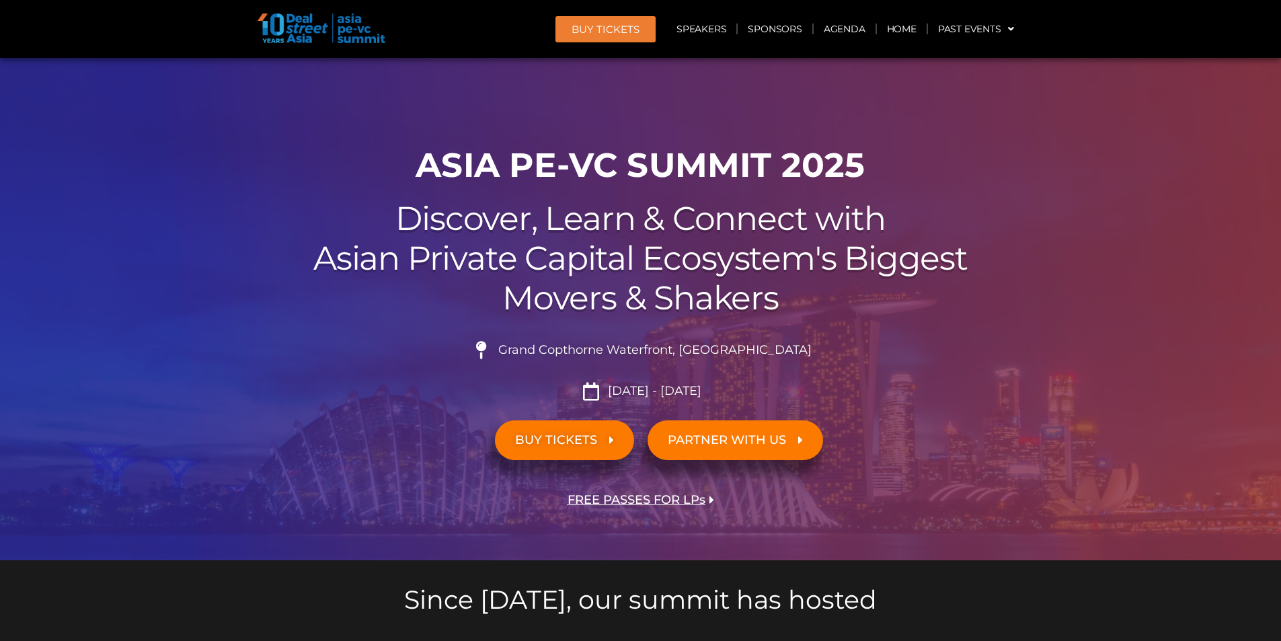
click at [686, 166] on h1 "ASIA PE-VC Summit 2025" at bounding box center [640, 165] width 753 height 40
drag, startPoint x: 540, startPoint y: 168, endPoint x: 620, endPoint y: 166, distance: 79.3
click at [620, 166] on h1 "ASIA PE-VC Summit 2025" at bounding box center [640, 165] width 753 height 40
